Goal: Information Seeking & Learning: Learn about a topic

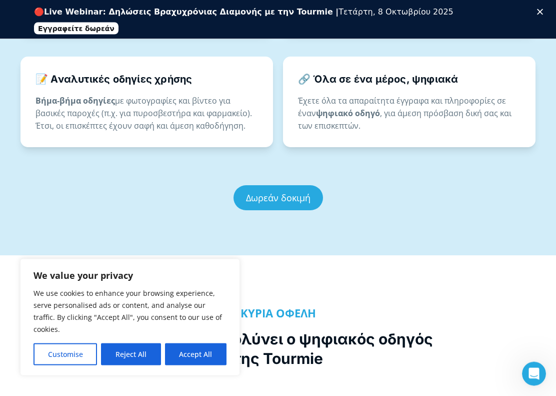
scroll to position [925, 0]
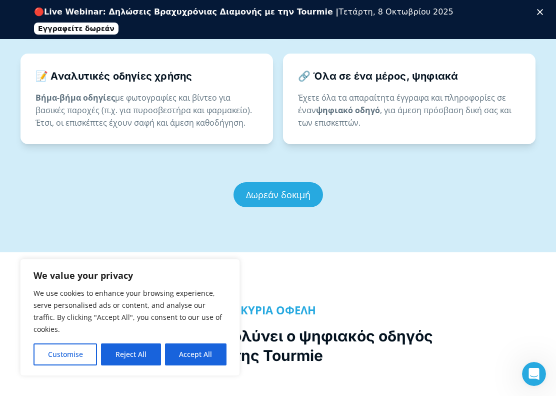
click at [291, 93] on div "🔗 Όλα σε ένα μέρος, ψηφιακά Έχετε όλα τα απαραίτητα έγγραφα και πληροφορίες σε …" at bounding box center [409, 99] width 253 height 91
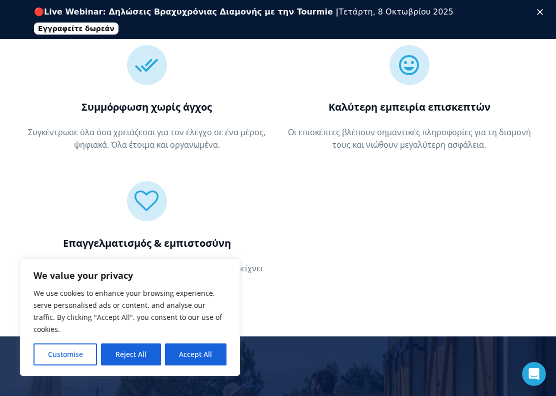
scroll to position [1285, 0]
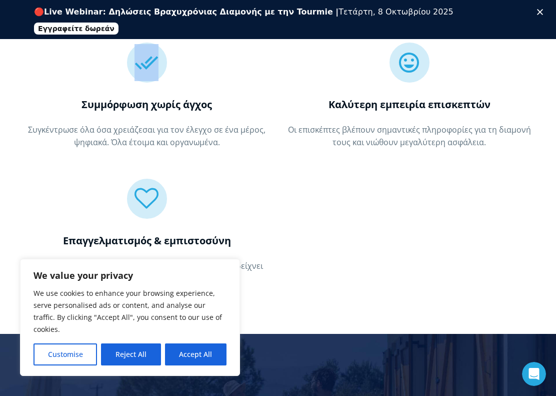
click at [292, 130] on p "Οι επισκέπτες βλέπουν σημαντικές πληροφορίες για τη διαμονή τους και νιώθουν με…" at bounding box center [409, 136] width 253 height 25
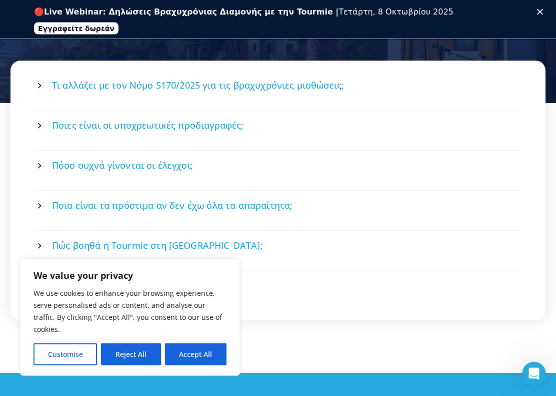
scroll to position [1688, 0]
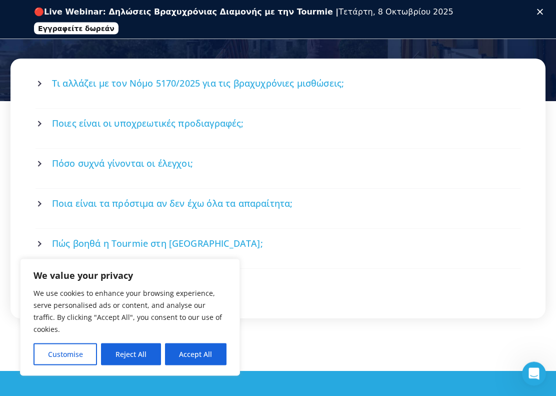
click at [238, 118] on span "Ποιες είναι οι υποχρεωτικές προδιαγραφές;" at bounding box center [148, 124] width 192 height 13
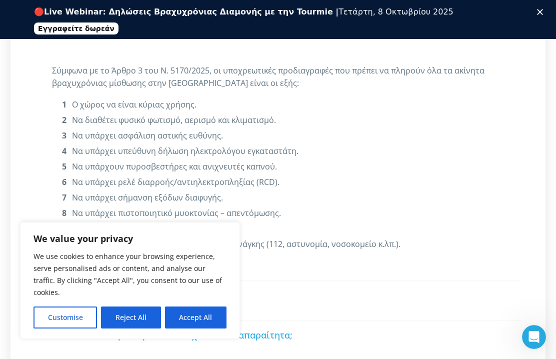
scroll to position [1780, 0]
click at [184, 83] on div "Σύμφωνα με το Άρθρο 3 του Ν. 5170/2025, οι υποχρεωτικές προδιαγραφές που πρέπει…" at bounding box center [278, 159] width 452 height 189
click at [172, 99] on li "Ο χώρος να είναι κύριας χρήσης." at bounding box center [288, 107] width 432 height 16
click at [160, 99] on li "Ο χώρος να είναι κύριας χρήσης." at bounding box center [288, 107] width 432 height 16
click at [180, 99] on li "Ο χώρος να είναι κύριας χρήσης." at bounding box center [288, 107] width 432 height 16
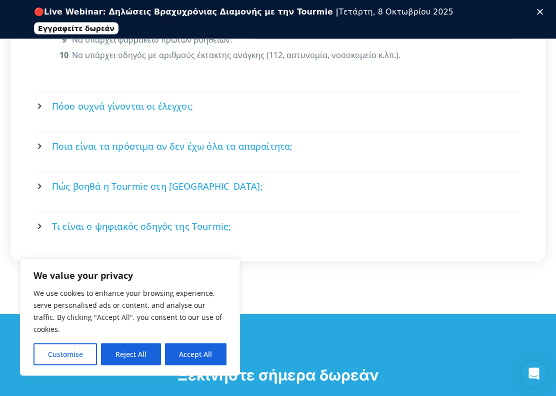
scroll to position [1981, 0]
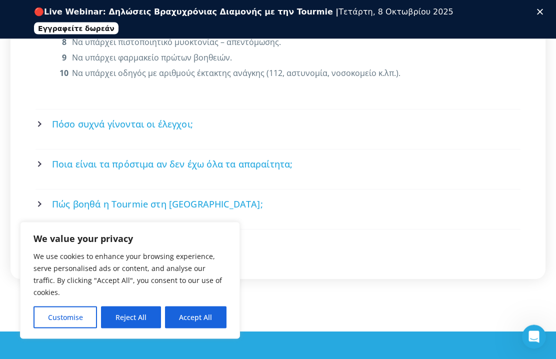
click at [57, 117] on link "Πόσο συχνά γίνονται οι έλεγχοι;" at bounding box center [278, 125] width 482 height 27
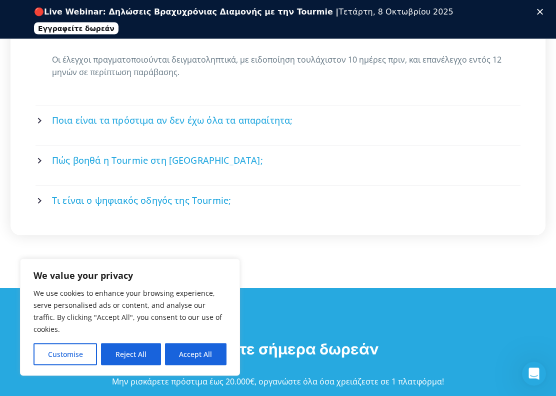
scroll to position [1836, 0]
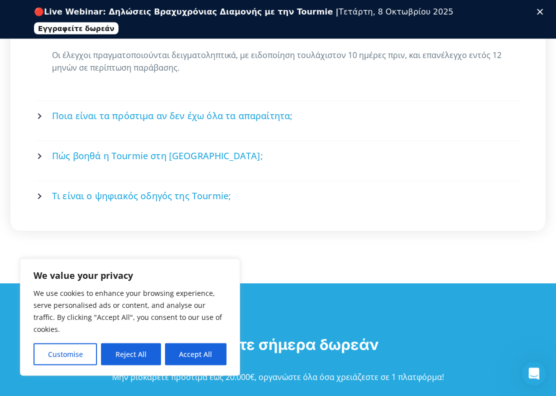
click at [48, 144] on link "Πώς βοηθά η Tourmie στη [GEOGRAPHIC_DATA];" at bounding box center [278, 156] width 482 height 27
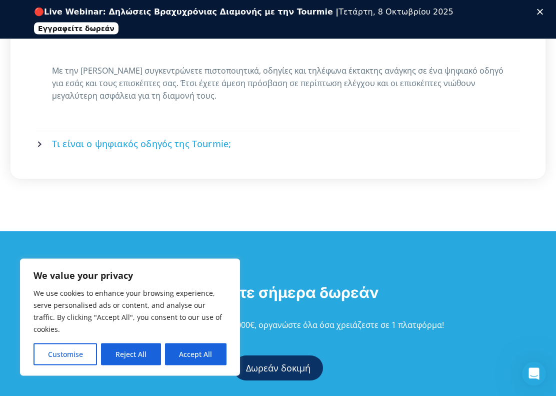
scroll to position [1902, 0]
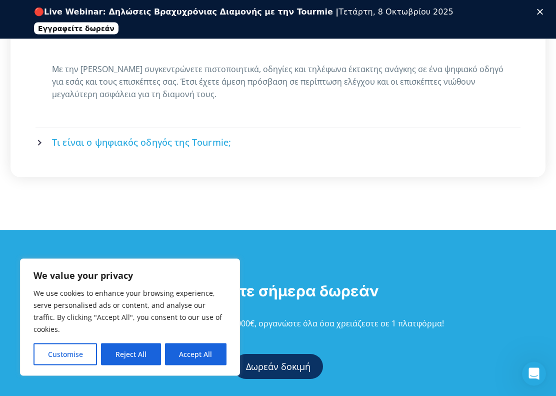
click at [53, 137] on span "Τι είναι ο ψηφιακός οδηγός της Tourmie;" at bounding box center [141, 143] width 179 height 13
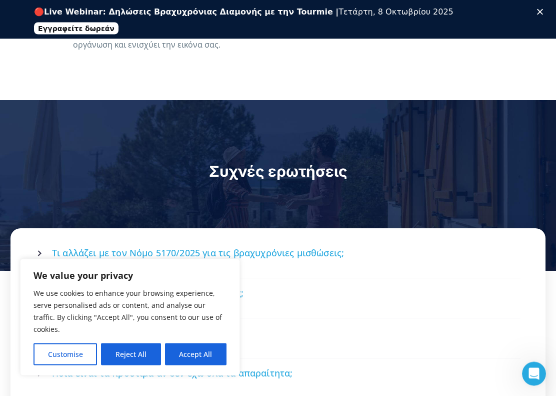
scroll to position [1521, 0]
